Goal: Task Accomplishment & Management: Complete application form

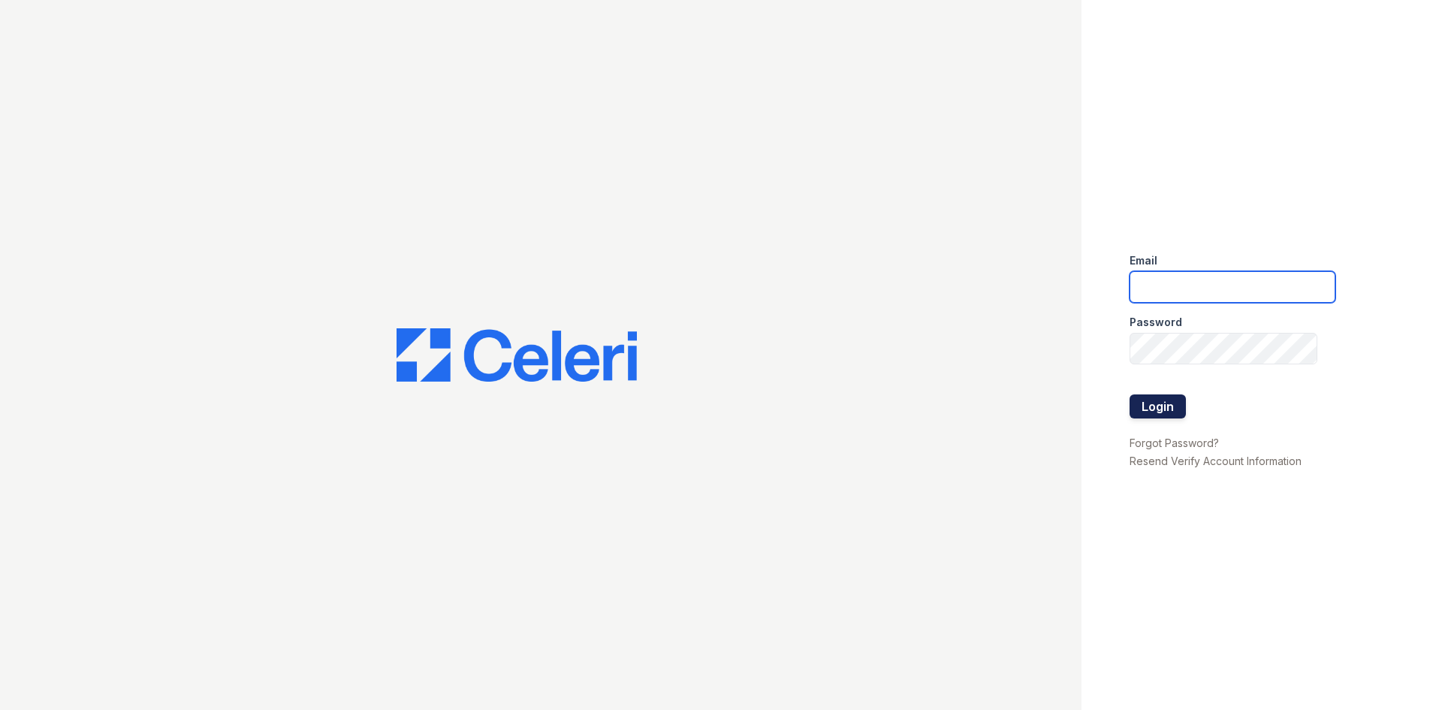
type input "[EMAIL_ADDRESS][DOMAIN_NAME]"
click at [1171, 400] on button "Login" at bounding box center [1157, 406] width 56 height 24
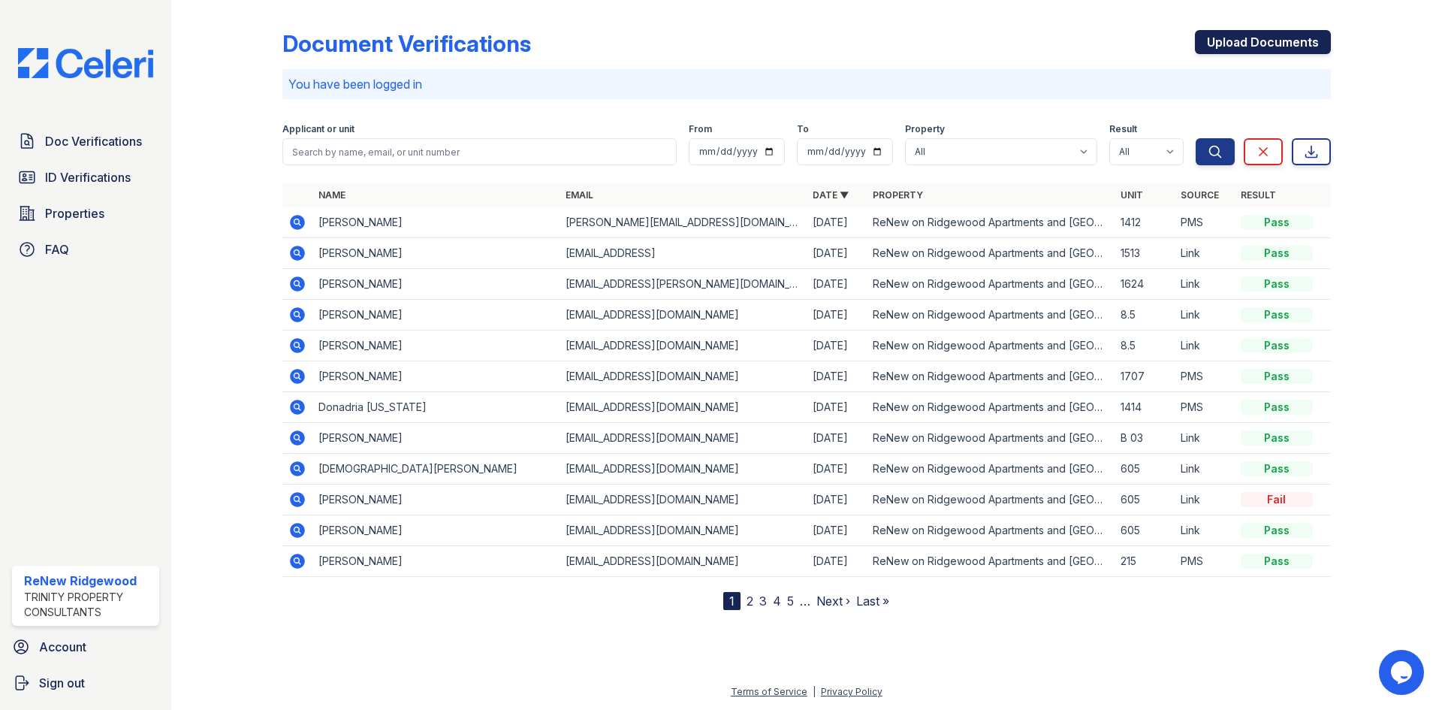
click at [1207, 31] on link "Upload Documents" at bounding box center [1263, 42] width 136 height 24
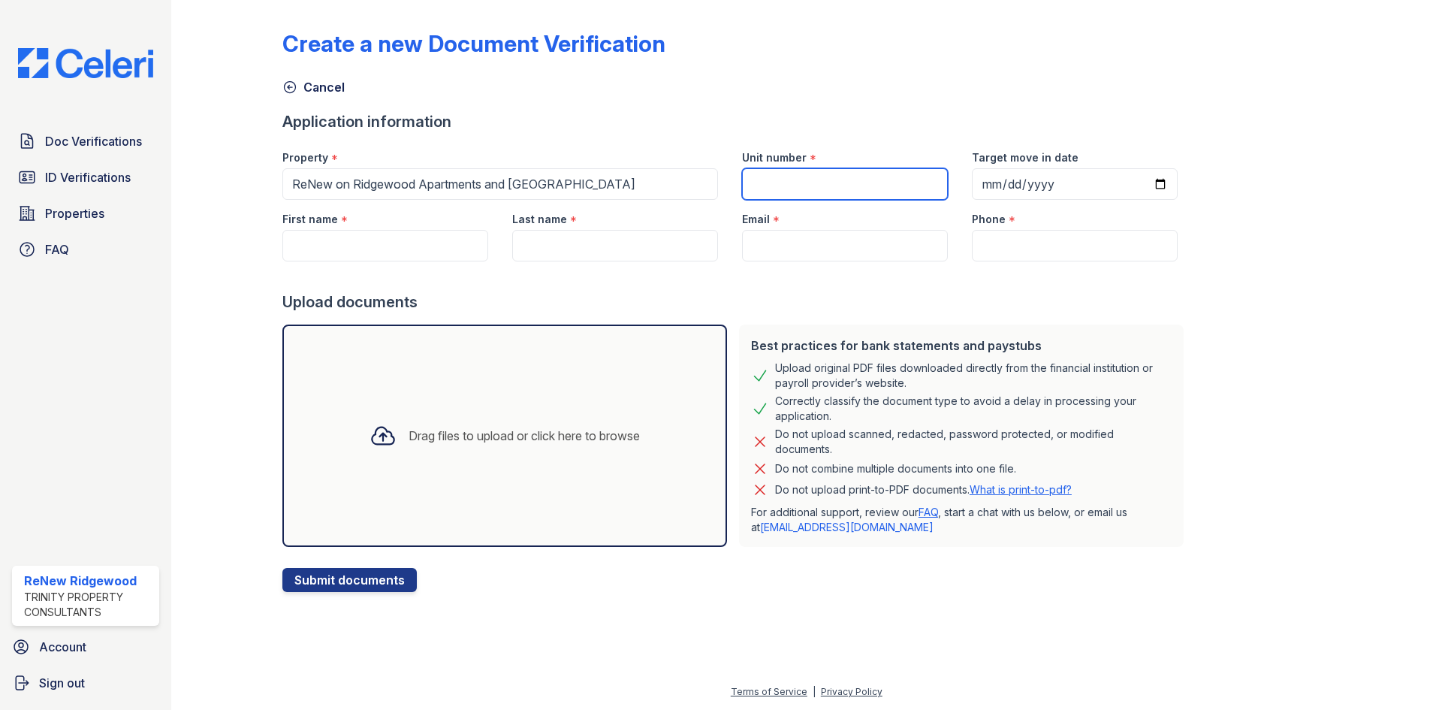
click at [782, 170] on input "Unit number" at bounding box center [845, 184] width 206 height 32
type input "1707"
click at [977, 188] on input "Target move in date" at bounding box center [1075, 184] width 206 height 32
type input "2025-09-30"
click at [386, 260] on input "First name" at bounding box center [385, 246] width 206 height 32
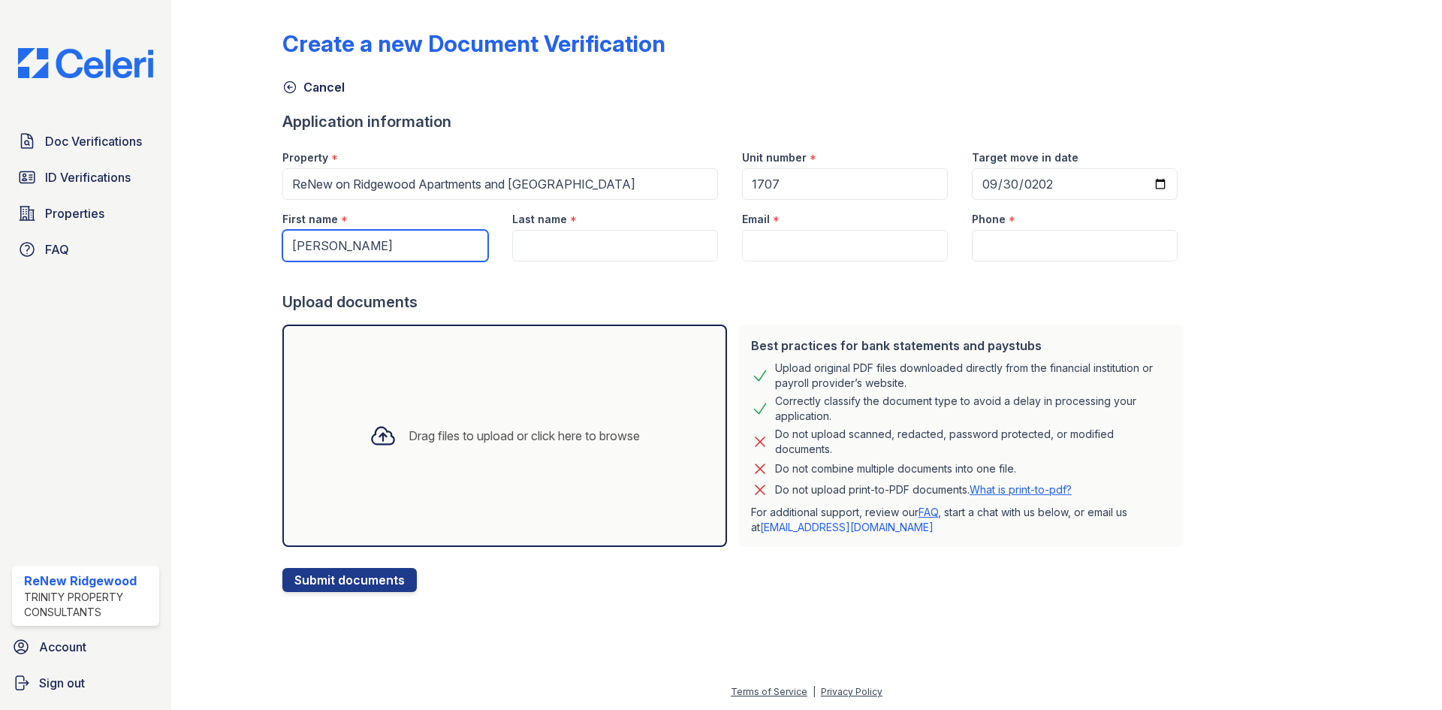
type input "Lynn"
click at [521, 230] on input "Last name" at bounding box center [615, 246] width 206 height 32
type input "Street"
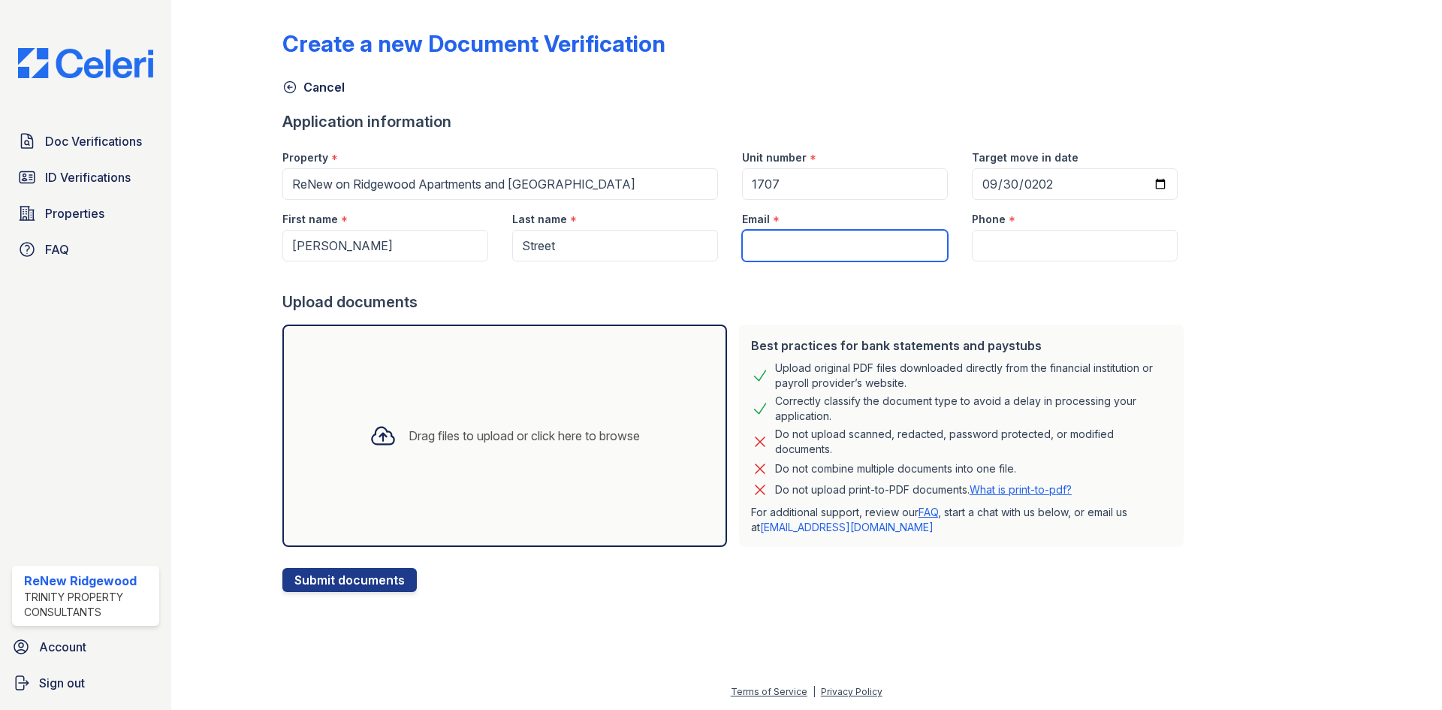
click at [748, 246] on input "Email" at bounding box center [845, 246] width 206 height 32
paste input "lstreetnow@gmail.com"
type input "lstreetnow@gmail.com"
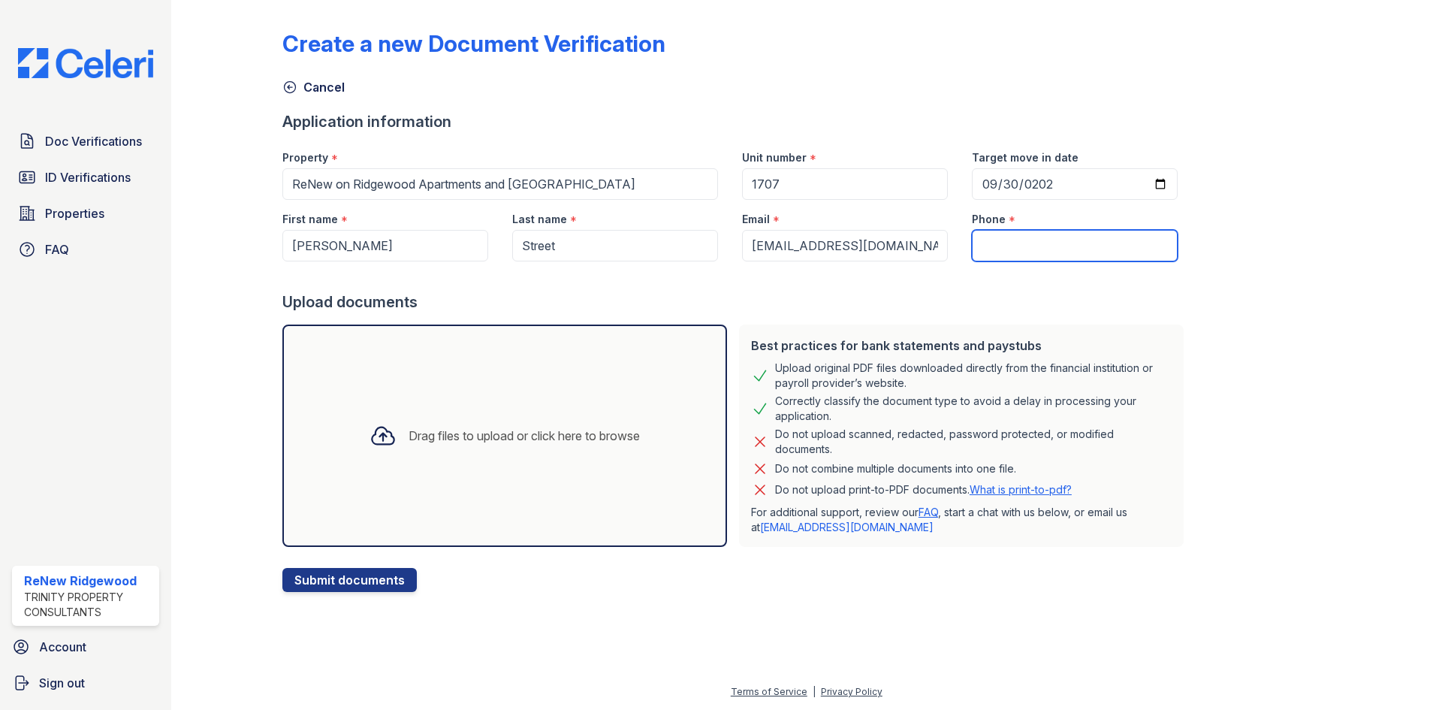
click at [1001, 242] on input "Phone" at bounding box center [1075, 246] width 206 height 32
paste input "(662) 267-8329"
type input "(662) 267-8329"
click at [529, 457] on div "Drag files to upload or click here to browse" at bounding box center [504, 435] width 294 height 51
click at [490, 419] on div "Drag files to upload or click here to browse" at bounding box center [504, 435] width 294 height 51
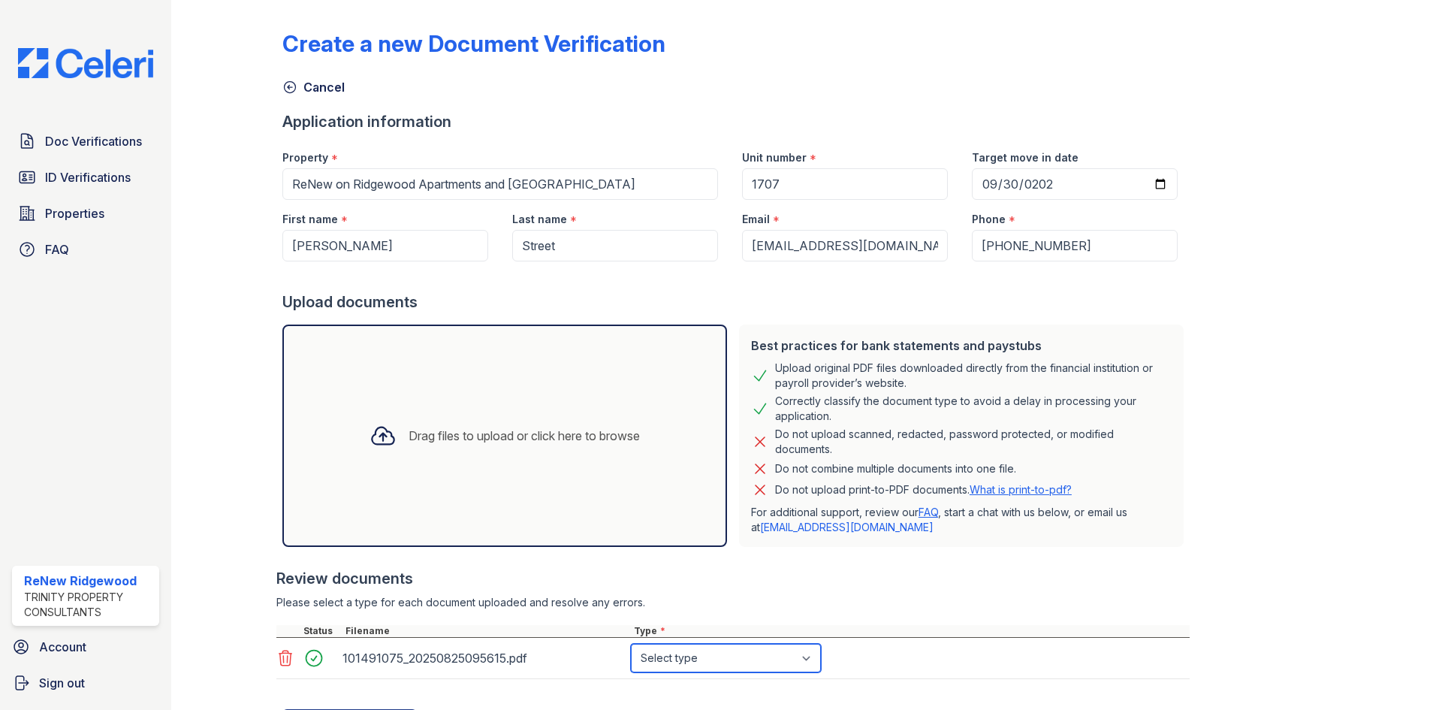
click at [723, 658] on select "Select type Paystub Bank Statement Offer Letter Tax Documents Benefit Award Let…" at bounding box center [726, 657] width 190 height 29
click at [725, 663] on select "Select type Paystub Bank Statement Offer Letter Tax Documents Benefit Award Let…" at bounding box center [726, 657] width 190 height 29
select select "benefit_award_letter"
click at [631, 643] on select "Select type Paystub Bank Statement Offer Letter Tax Documents Benefit Award Let…" at bounding box center [726, 657] width 190 height 29
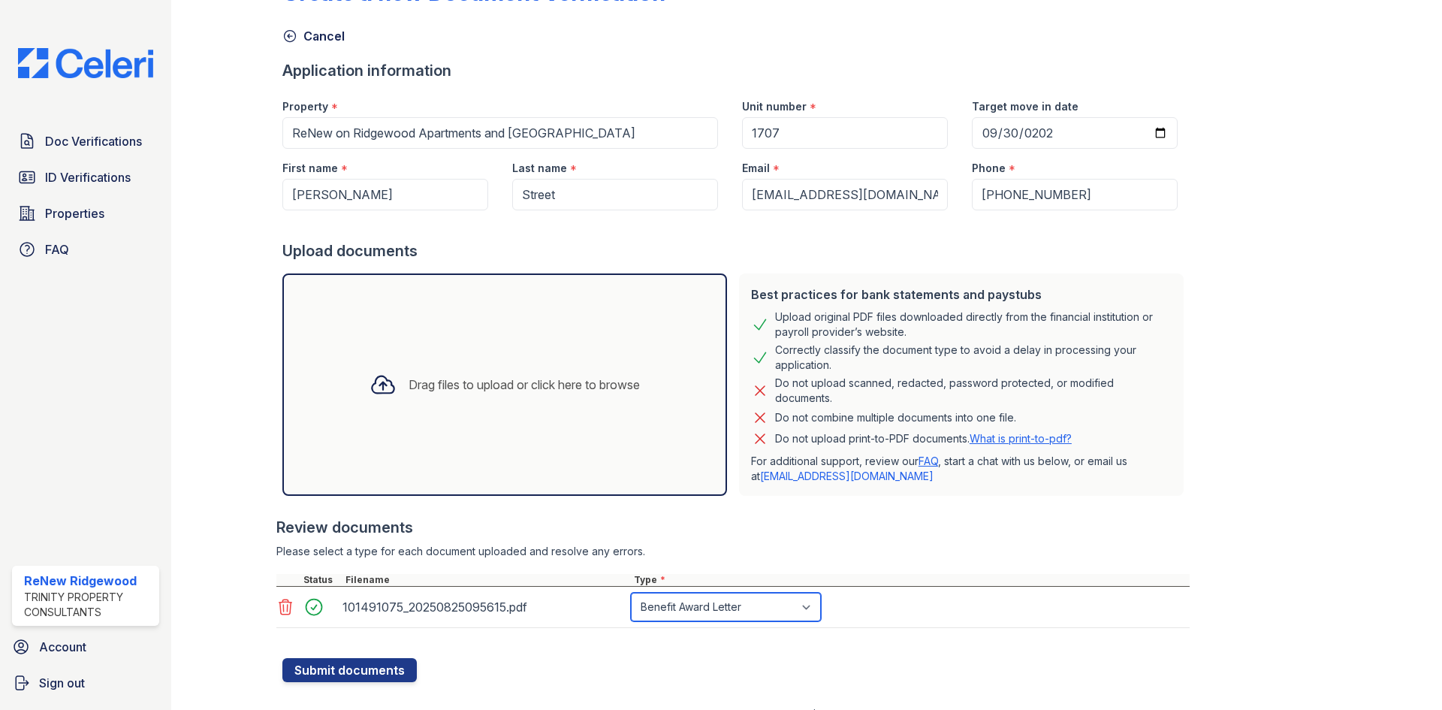
scroll to position [74, 0]
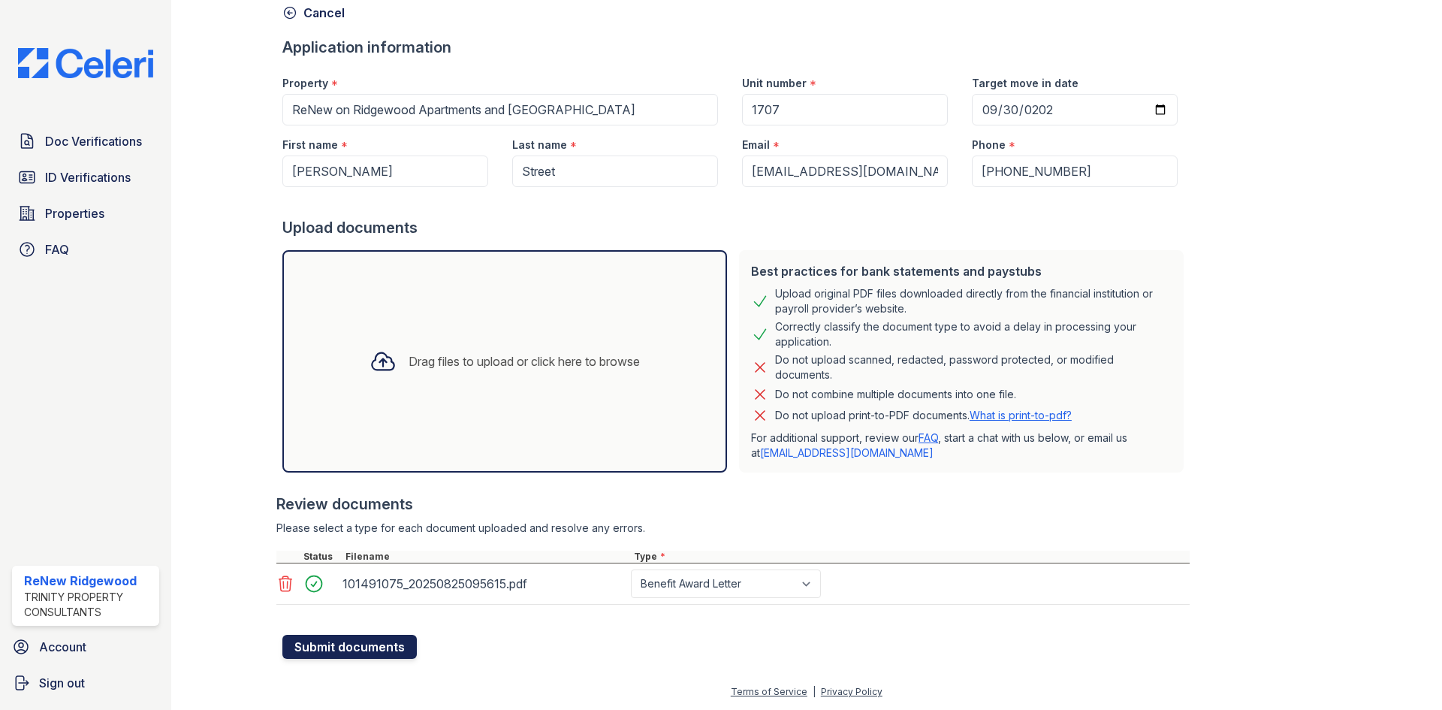
click at [392, 654] on button "Submit documents" at bounding box center [349, 646] width 134 height 24
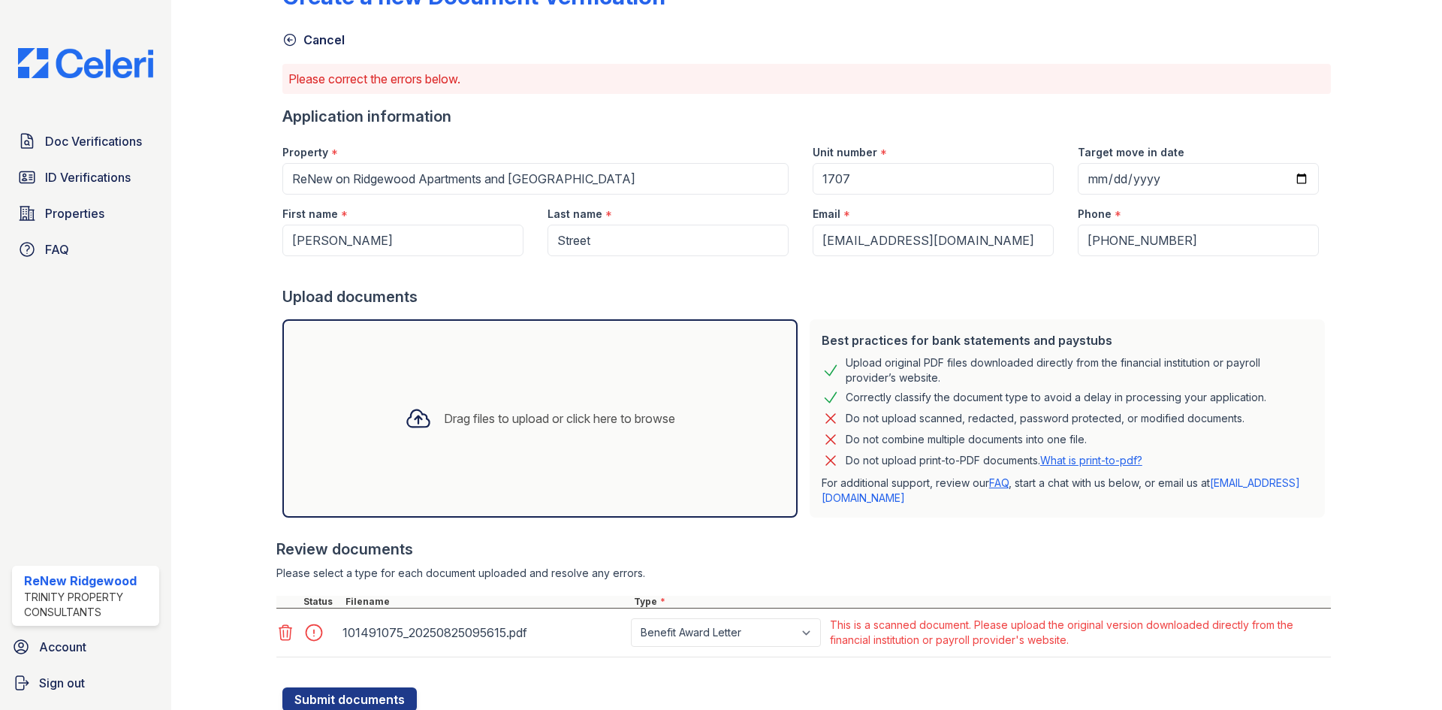
scroll to position [100, 0]
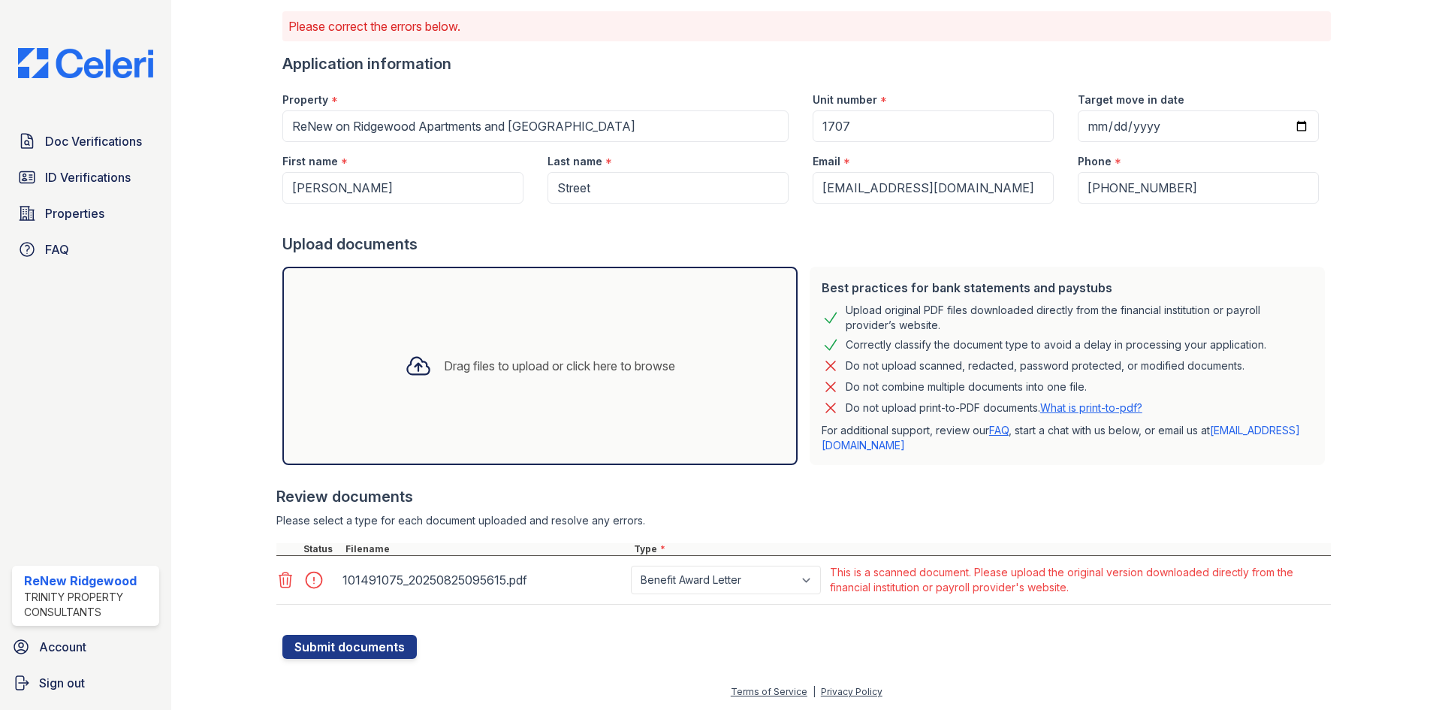
click at [288, 582] on icon at bounding box center [285, 580] width 18 height 18
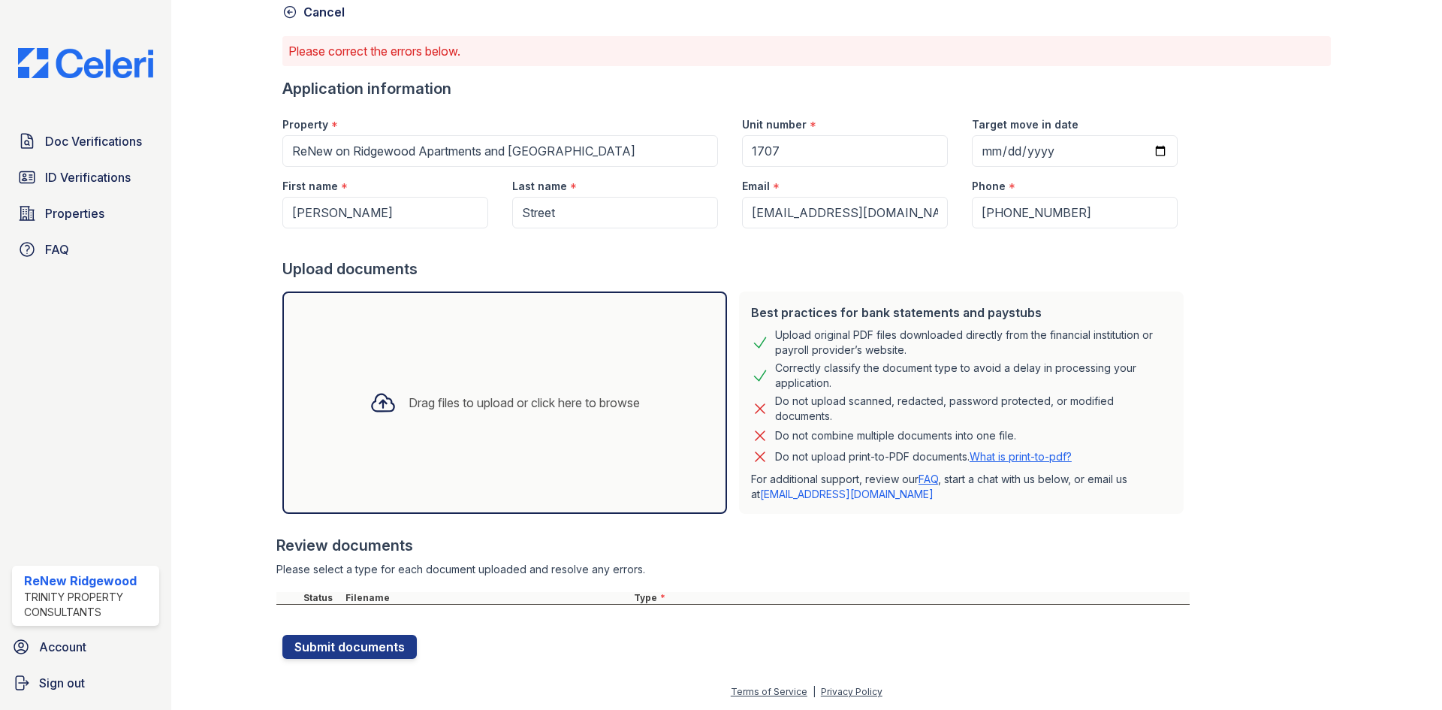
scroll to position [75, 0]
click at [287, 14] on icon at bounding box center [289, 12] width 15 height 15
